Goal: Find contact information: Find contact information

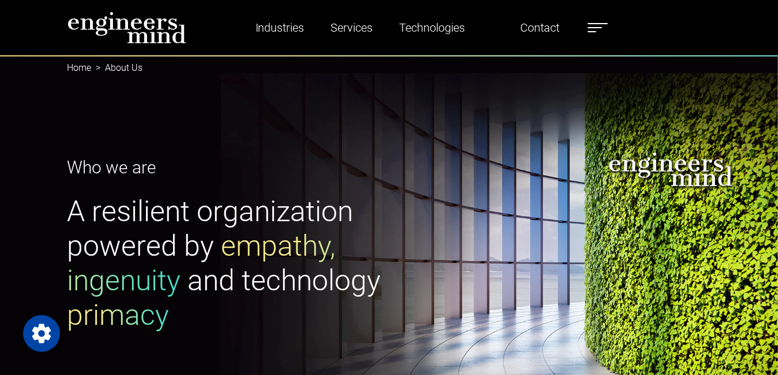
click at [198, 114] on div "Who we are A resilient organization powered by empathy, ingenuity and technolog…" at bounding box center [389, 251] width 778 height 393
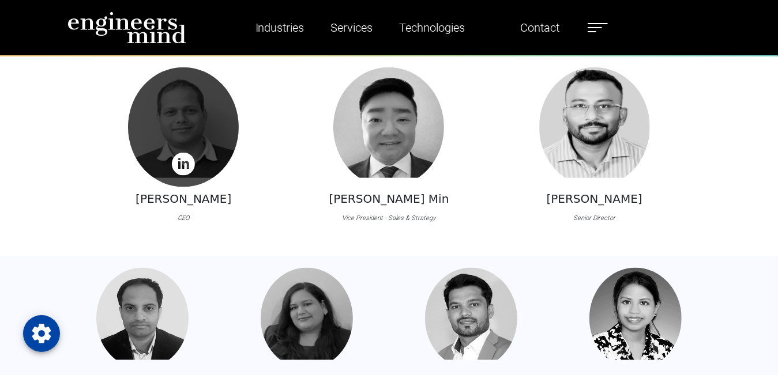
scroll to position [923, 0]
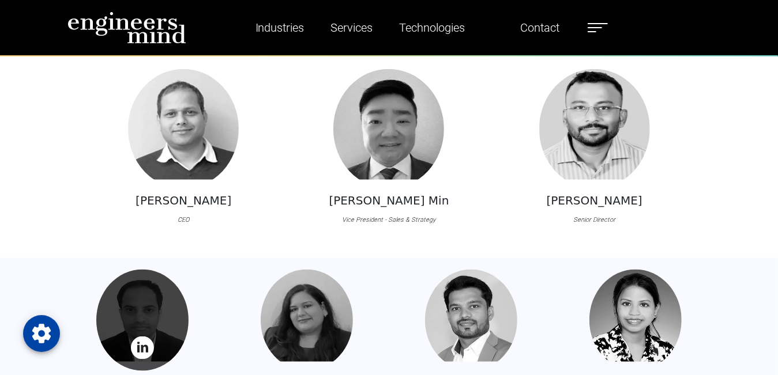
click at [152, 309] on div at bounding box center [142, 320] width 92 height 101
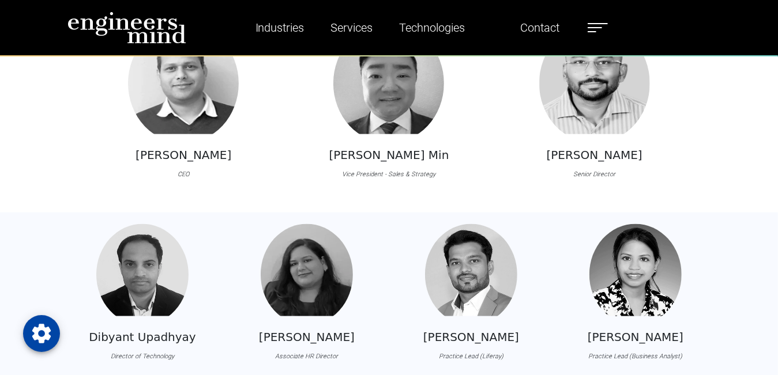
scroll to position [969, 0]
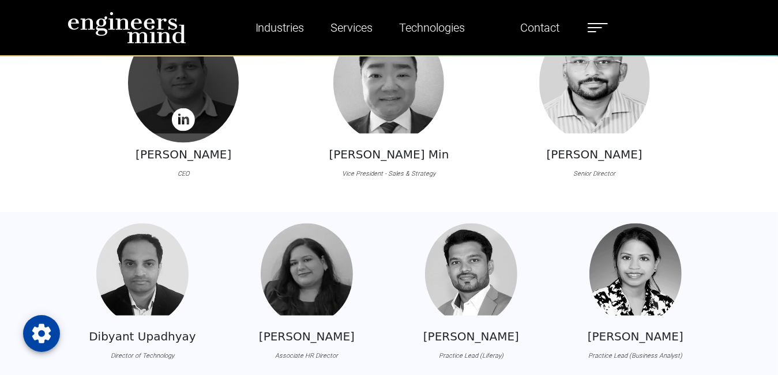
click at [182, 123] on img at bounding box center [183, 119] width 23 height 23
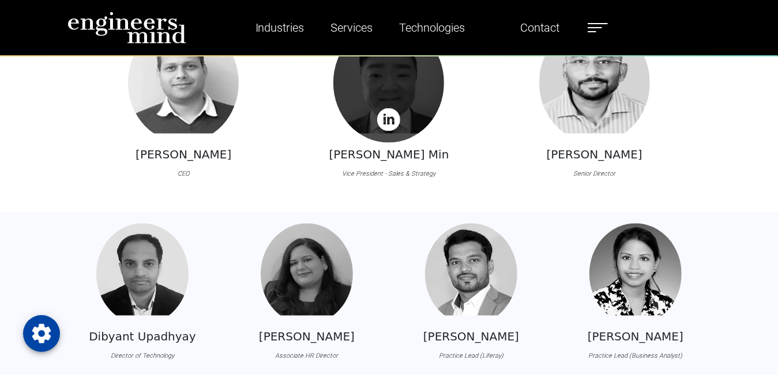
click at [389, 118] on img at bounding box center [388, 119] width 23 height 23
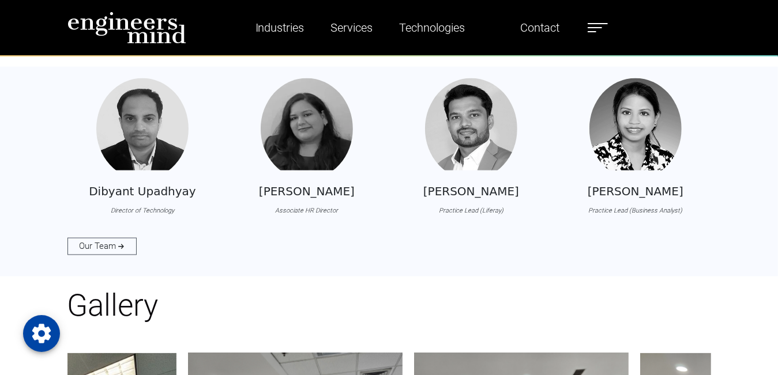
scroll to position [1153, 0]
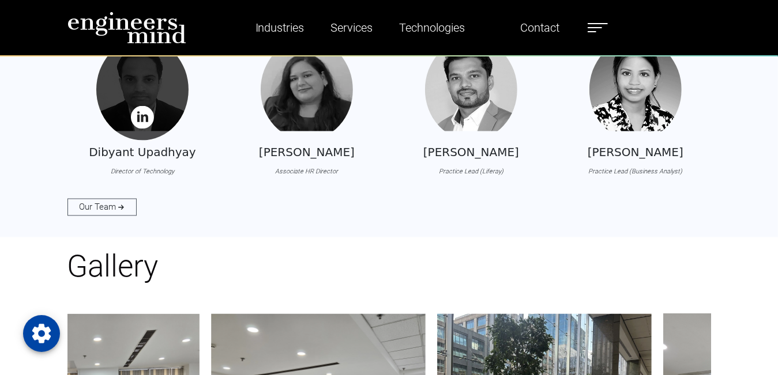
click at [146, 114] on img at bounding box center [142, 117] width 23 height 23
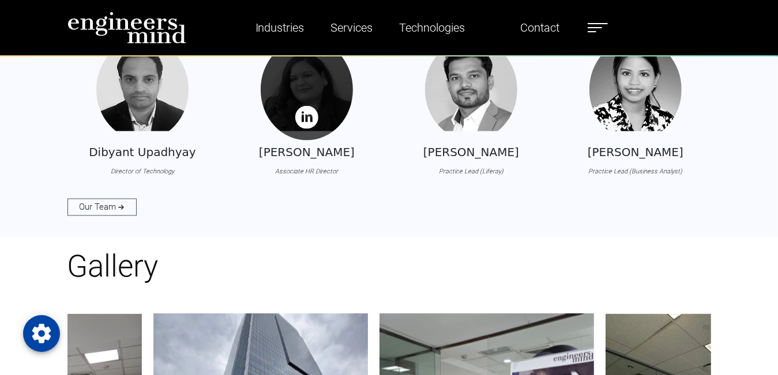
click at [313, 107] on img at bounding box center [306, 117] width 23 height 23
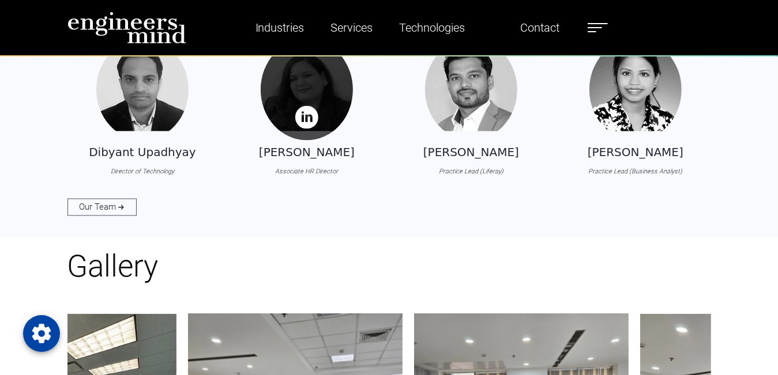
click at [314, 116] on img at bounding box center [306, 117] width 23 height 23
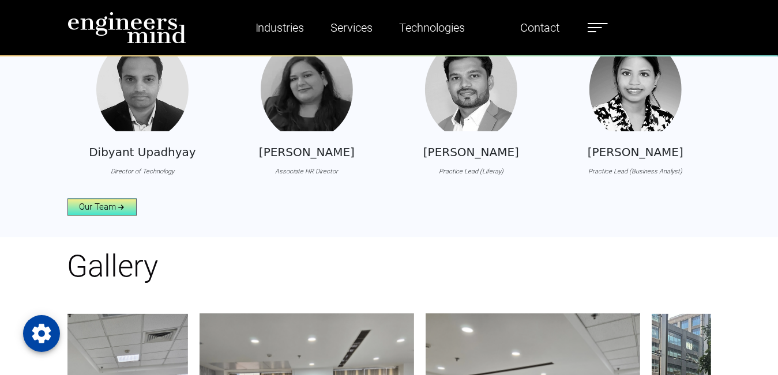
click at [96, 213] on link "Our Team" at bounding box center [101, 207] width 69 height 17
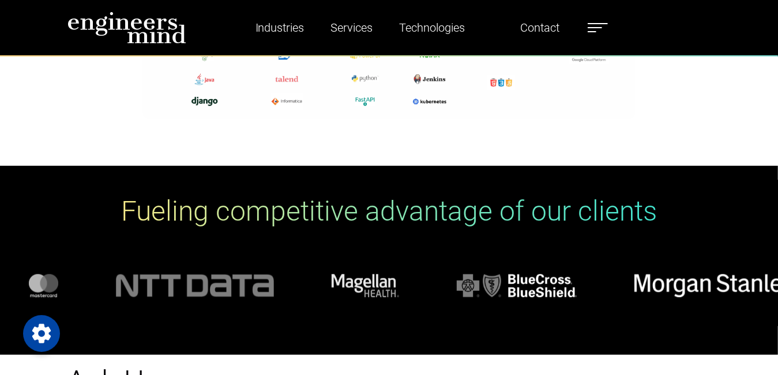
scroll to position [3206, 0]
